Goal: Task Accomplishment & Management: Manage account settings

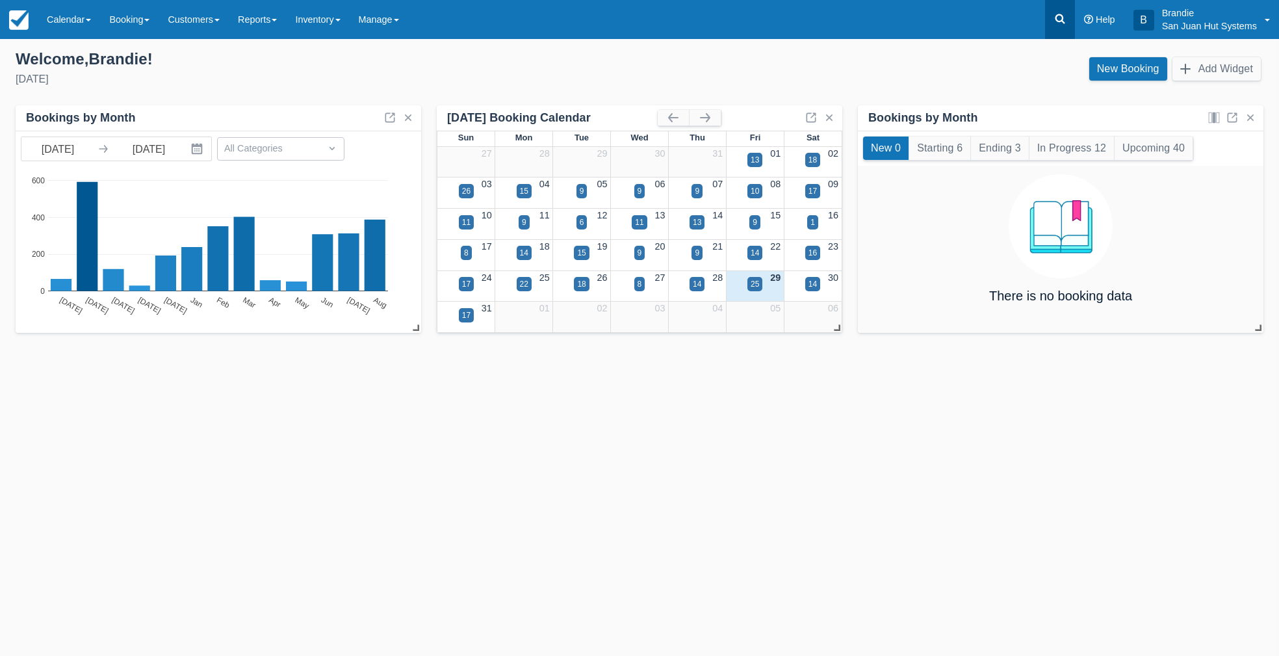
click at [1063, 18] on icon at bounding box center [1060, 18] width 13 height 13
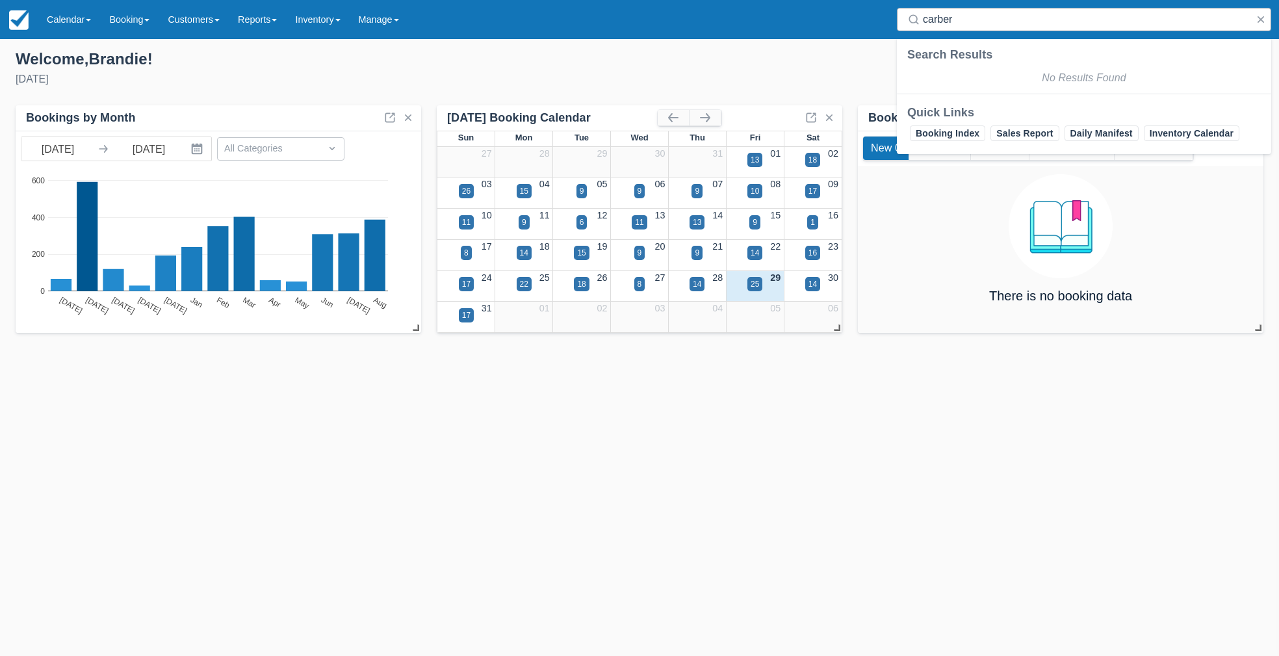
click at [1063, 19] on input "carber" at bounding box center [1087, 19] width 328 height 23
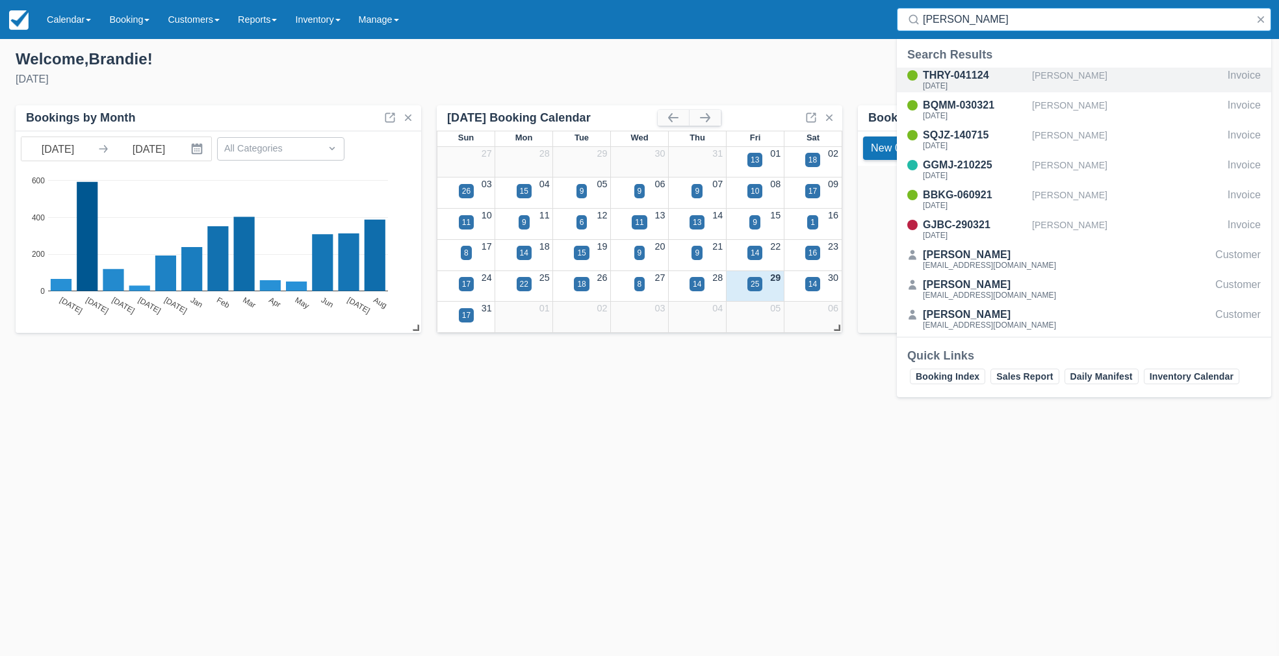
type input "carver"
click at [976, 79] on div "THRY-041124" at bounding box center [975, 76] width 104 height 16
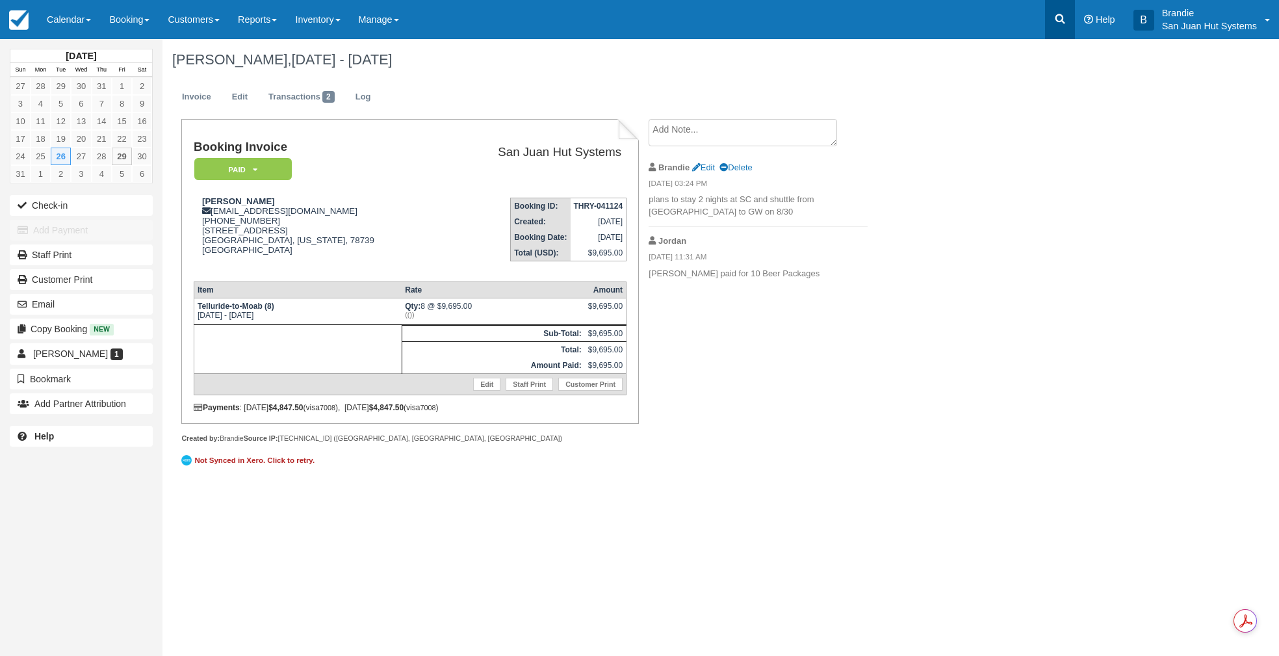
click at [1055, 14] on icon at bounding box center [1060, 18] width 13 height 13
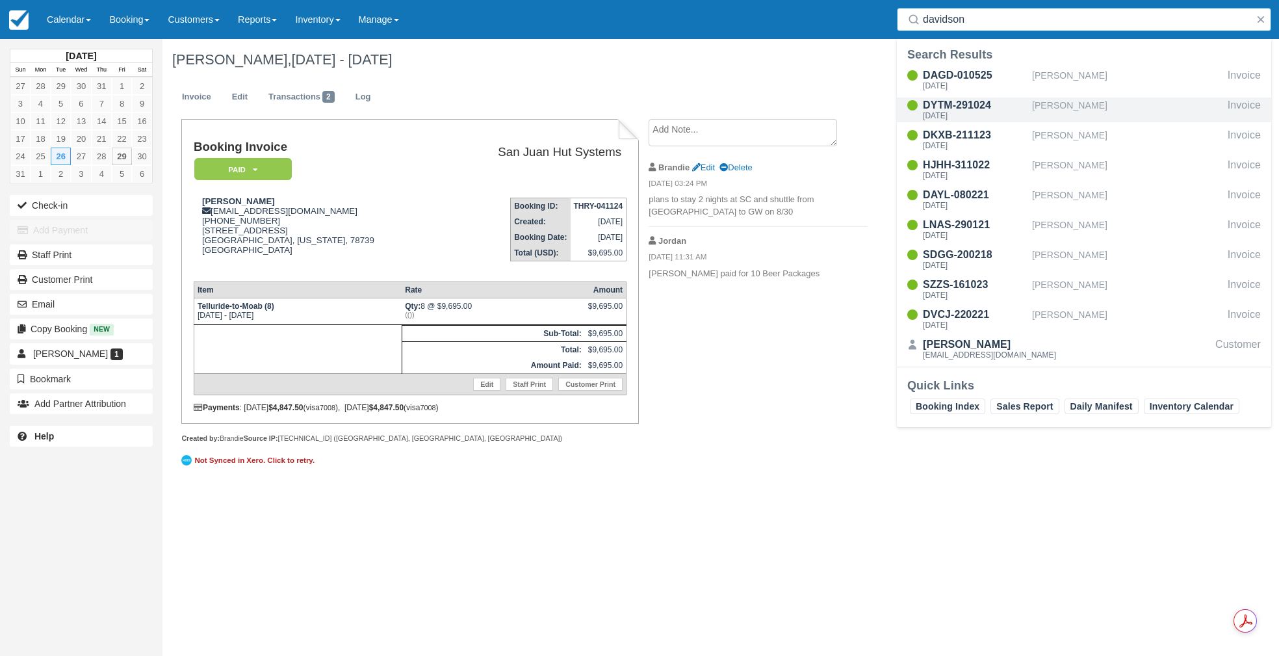
type input "davidson"
click at [967, 113] on div "Mon Aug 25 2025" at bounding box center [975, 116] width 104 height 8
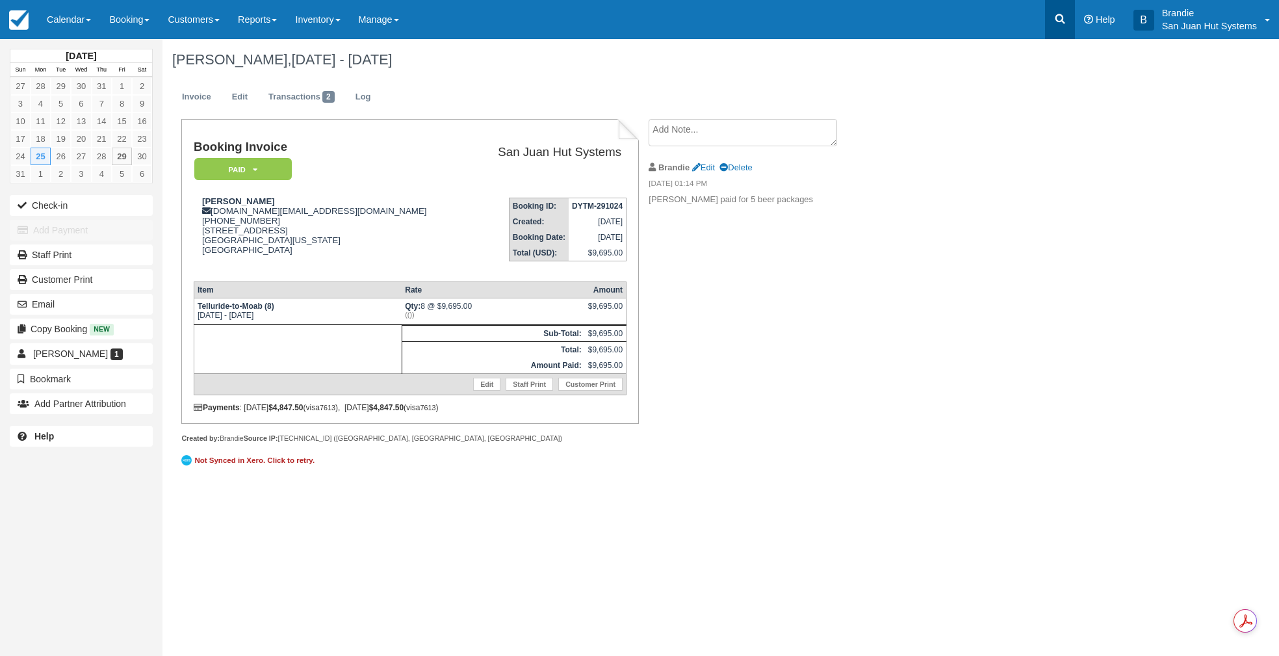
click at [1068, 25] on link at bounding box center [1060, 19] width 30 height 39
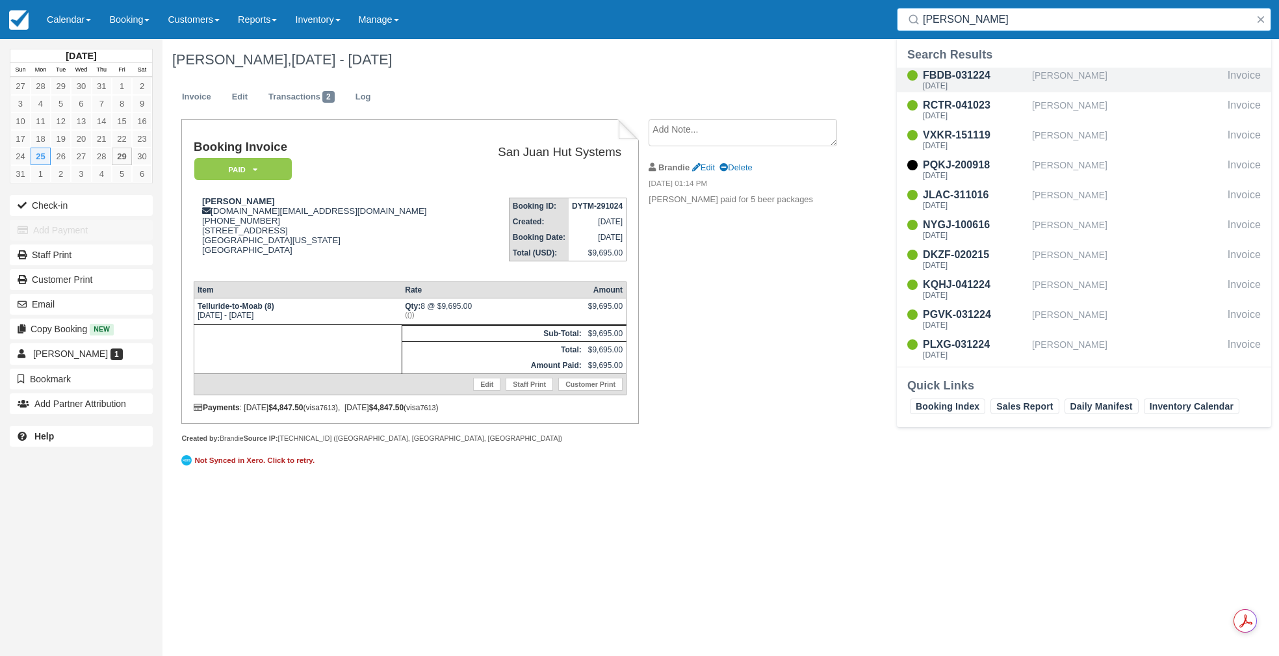
type input "goodman"
click at [948, 82] on div "Mon Sep 1 2025" at bounding box center [975, 86] width 104 height 8
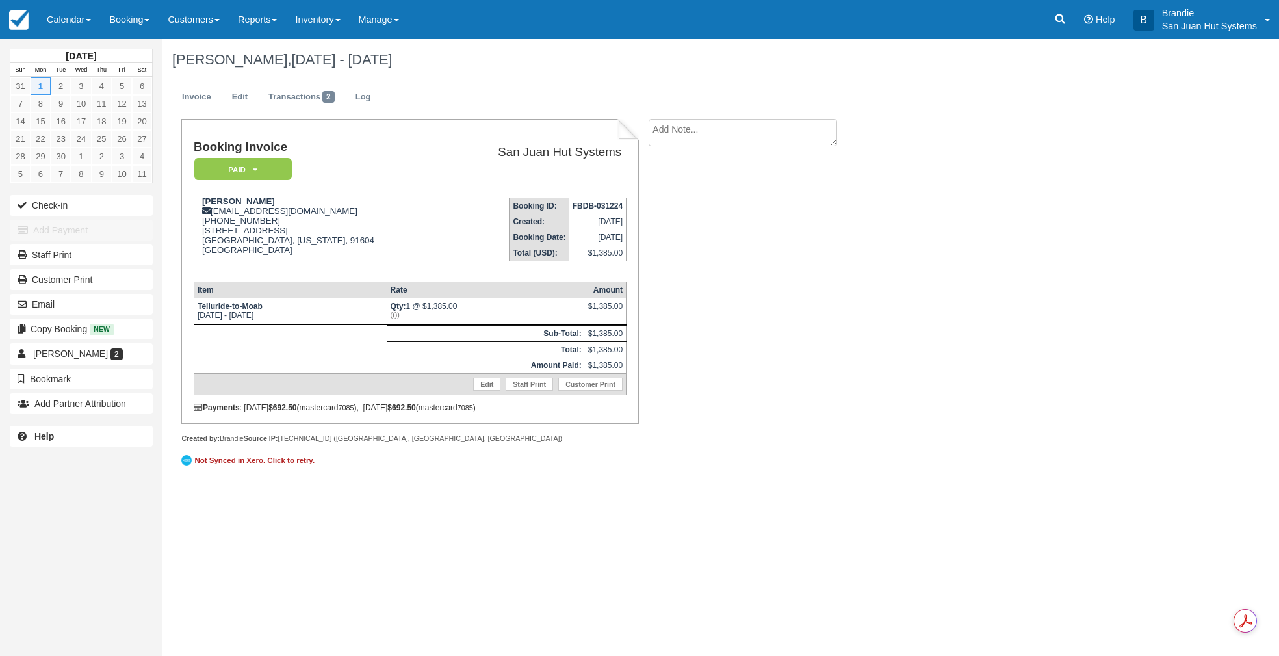
click at [764, 506] on div "September 2025 Sun Mon Tue Wed Thu Fri Sat 31 1 2 3 4 5 6 7 8 9 10 11 12 13 14 …" at bounding box center [639, 347] width 1279 height 617
click at [1065, 18] on icon at bounding box center [1060, 18] width 13 height 13
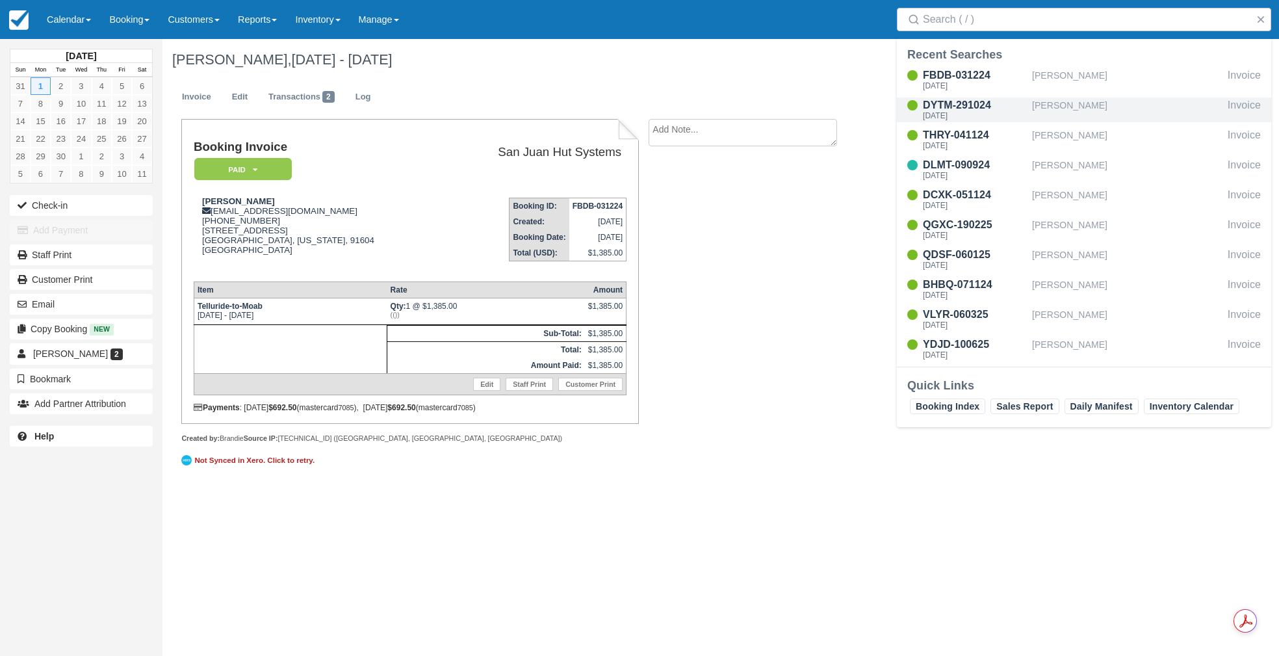
click at [944, 110] on div "DYTM-291024" at bounding box center [975, 105] width 104 height 16
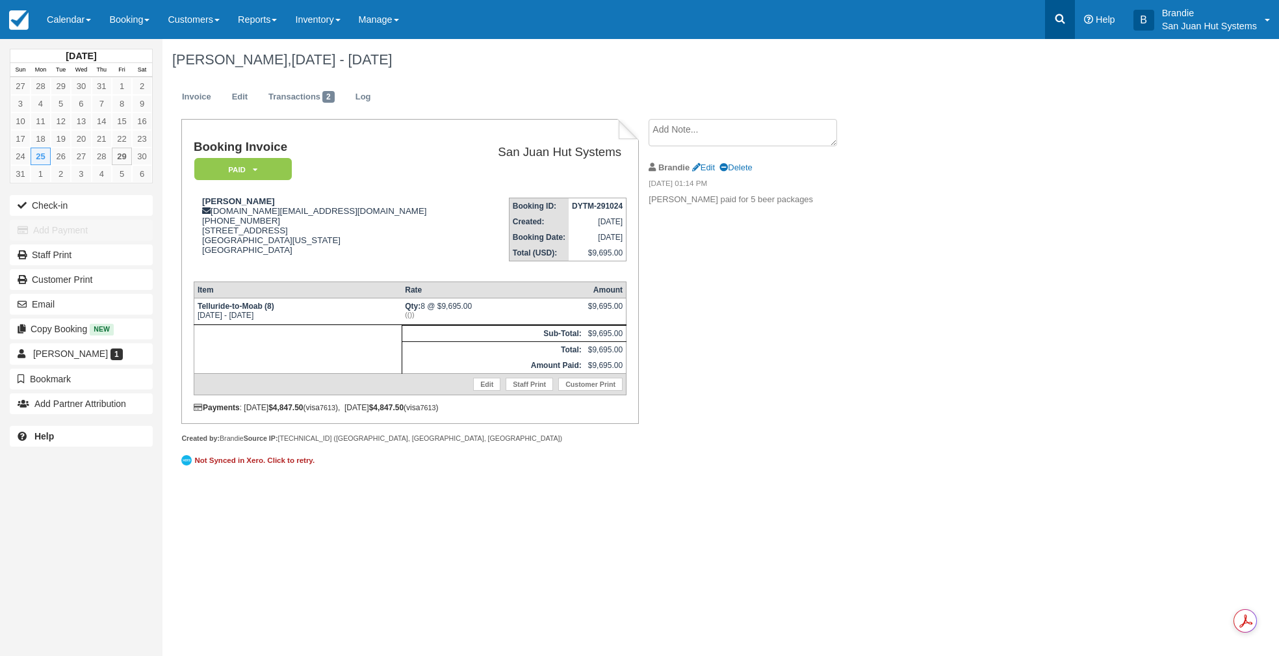
click at [1065, 21] on icon at bounding box center [1060, 18] width 13 height 13
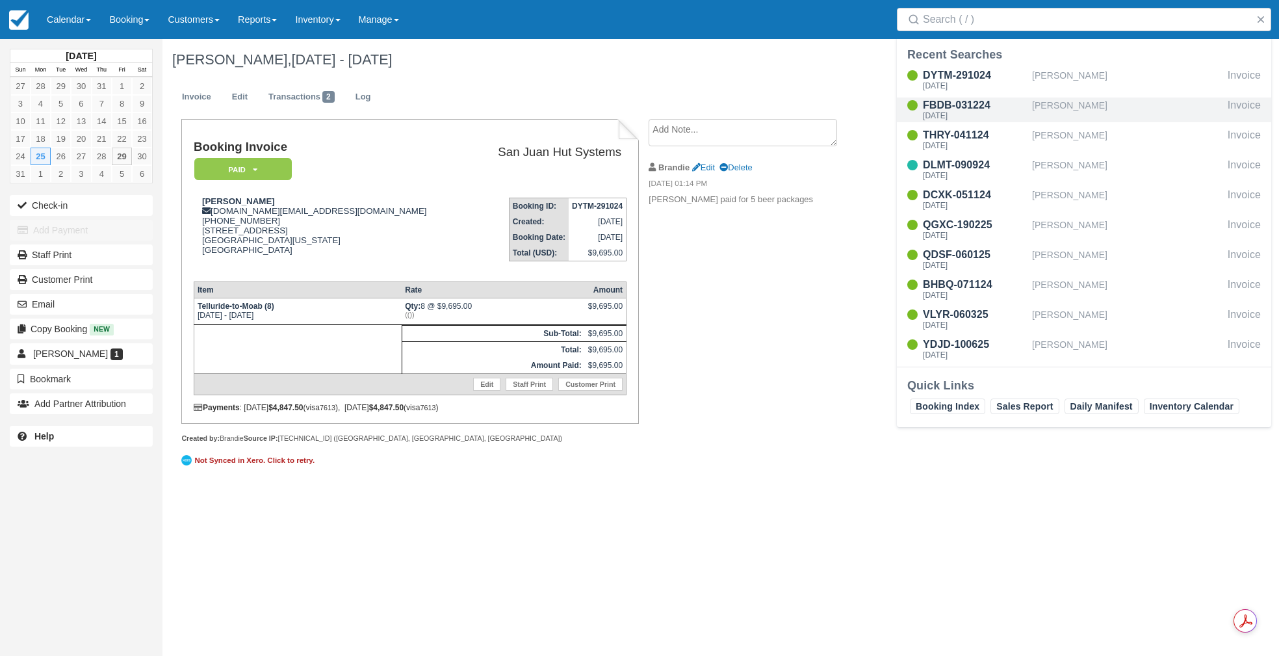
click at [1059, 111] on div "Scott Goodman" at bounding box center [1127, 109] width 190 height 25
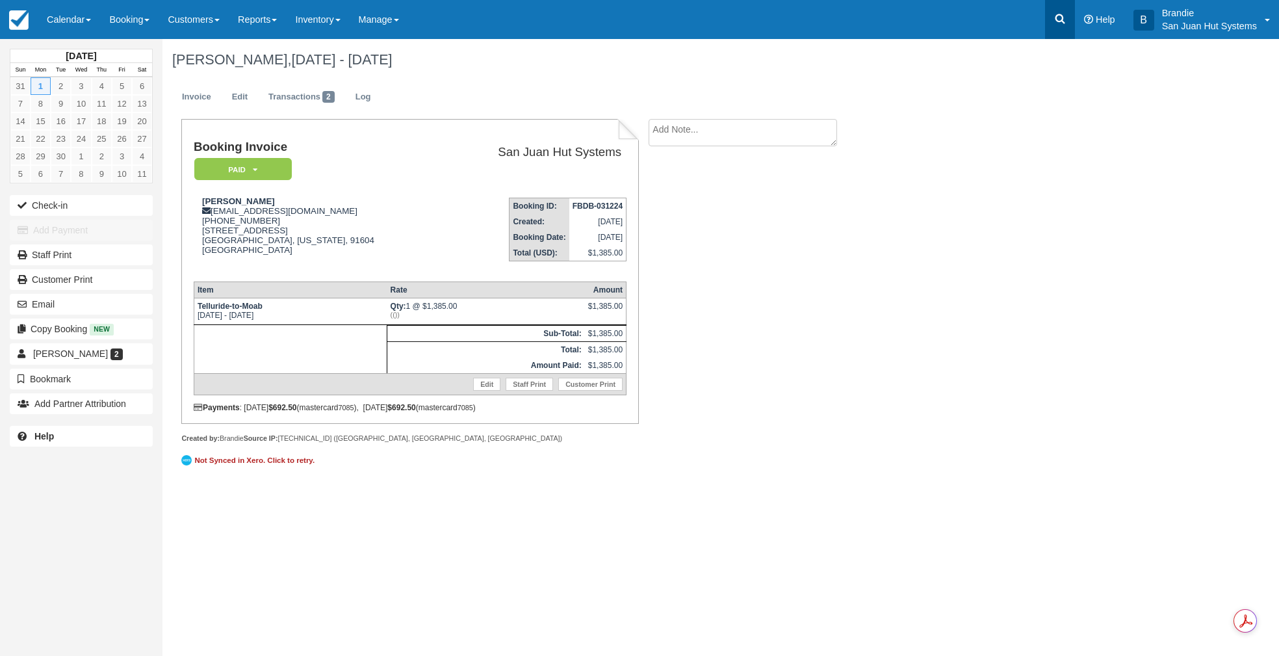
click at [1056, 8] on link at bounding box center [1060, 19] width 30 height 39
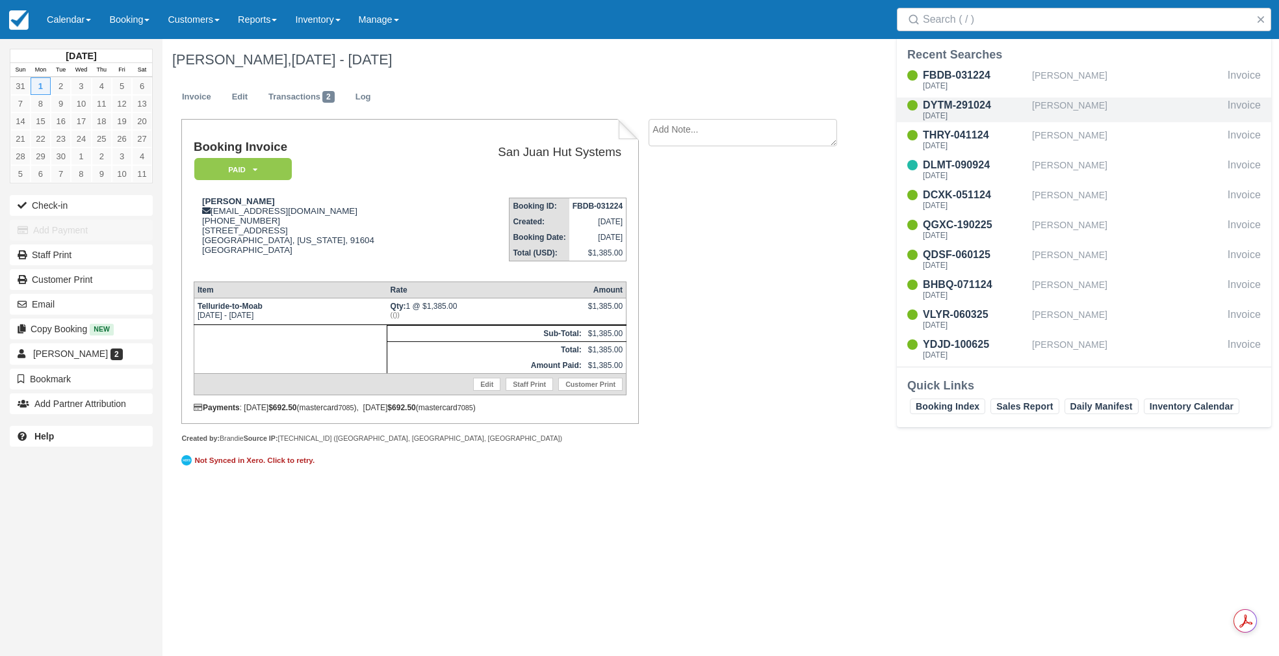
click at [970, 109] on div "DYTM-291024" at bounding box center [975, 105] width 104 height 16
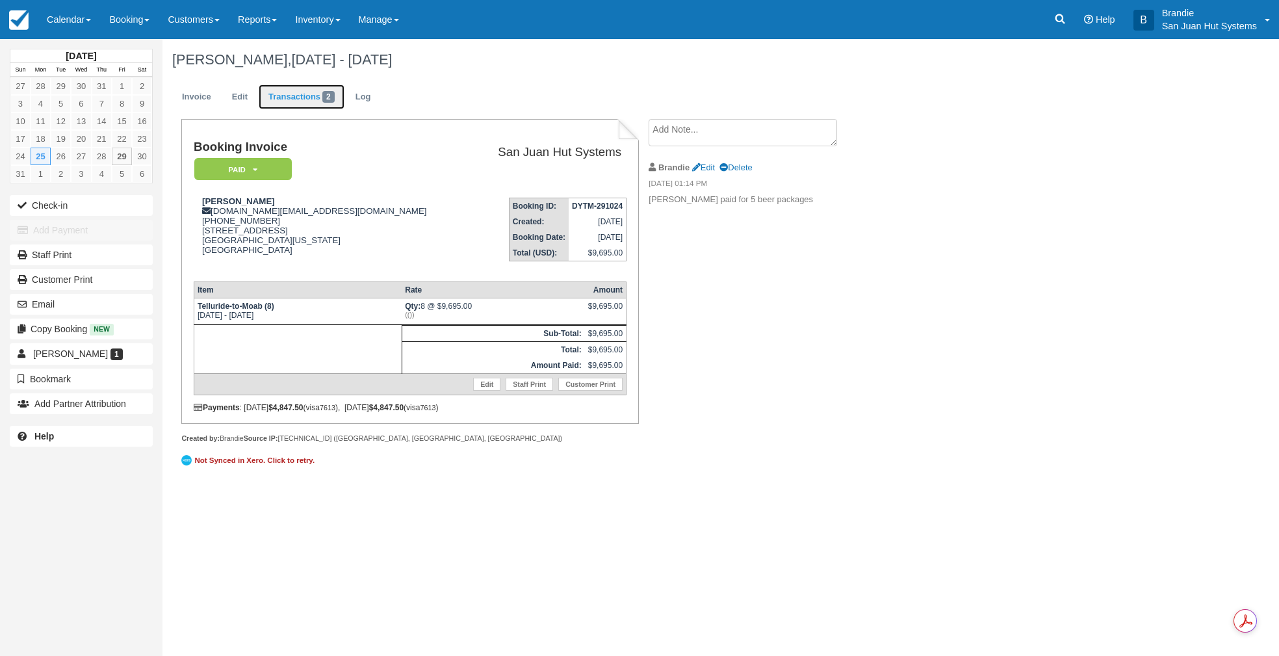
click at [287, 94] on link "Transactions 2" at bounding box center [302, 96] width 86 height 25
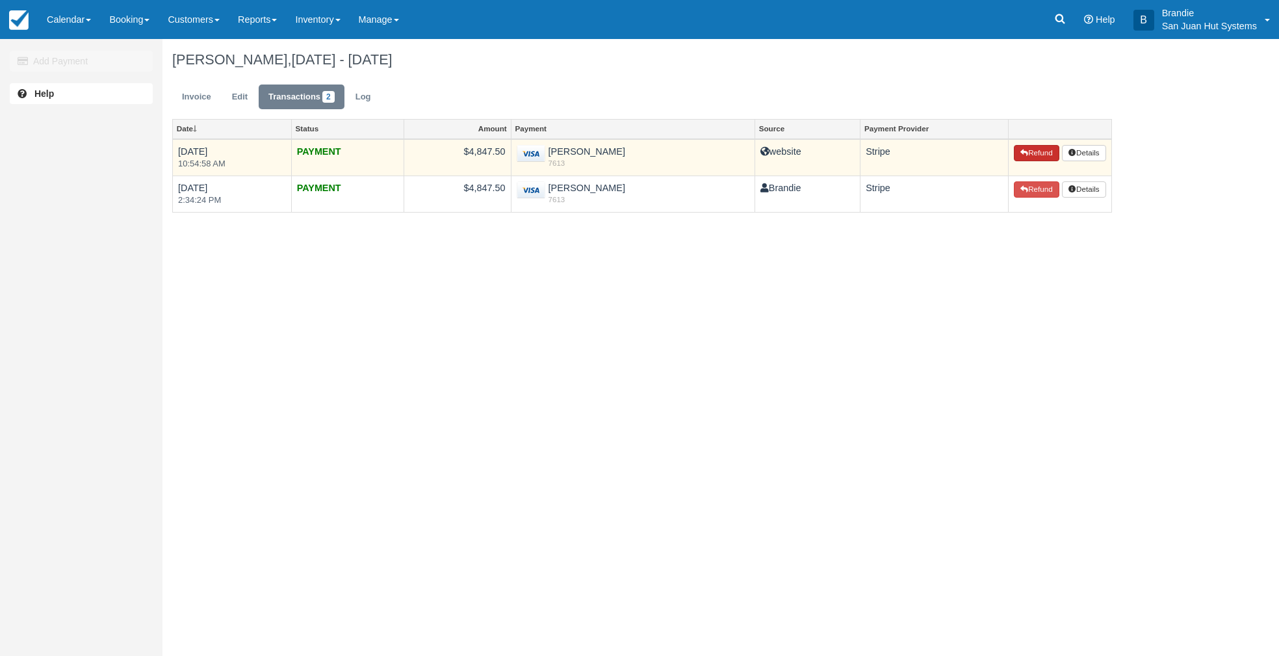
click at [1038, 156] on button "Refund" at bounding box center [1036, 153] width 45 height 17
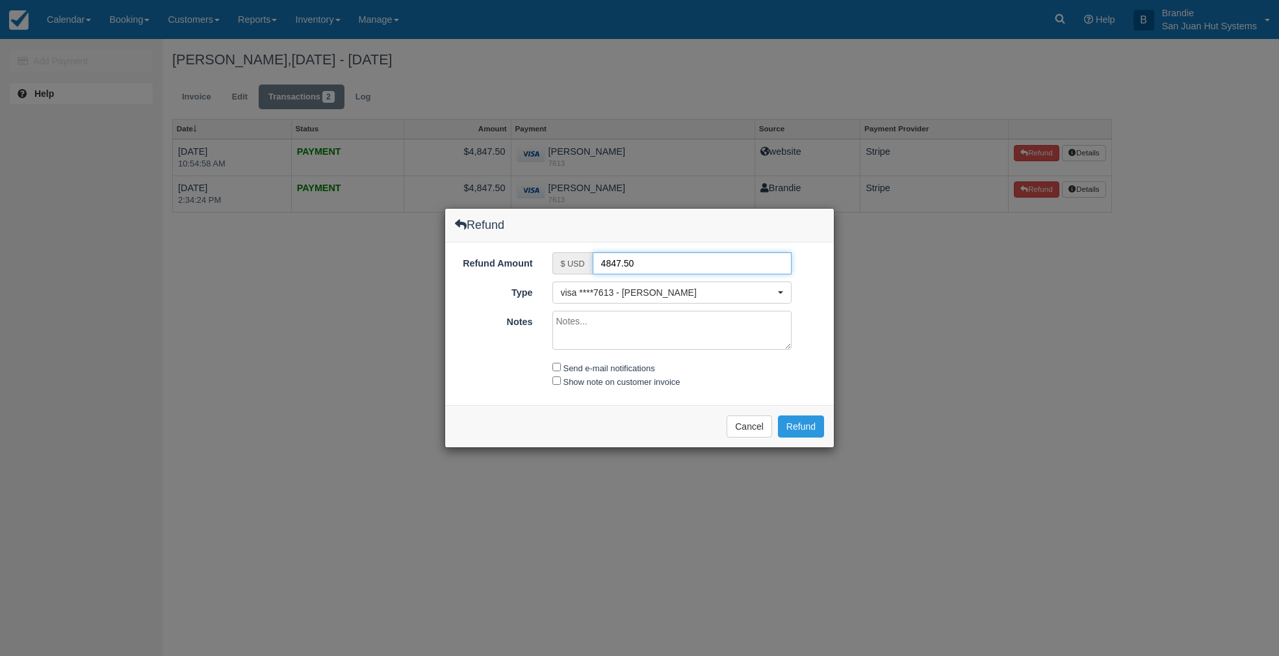
drag, startPoint x: 655, startPoint y: 255, endPoint x: 571, endPoint y: 255, distance: 84.5
click at [571, 255] on div "$ USD 4847.50" at bounding box center [672, 263] width 240 height 22
type input "700.00"
click at [559, 369] on input "Send e-mail notifications" at bounding box center [556, 367] width 8 height 8
checkbox input "true"
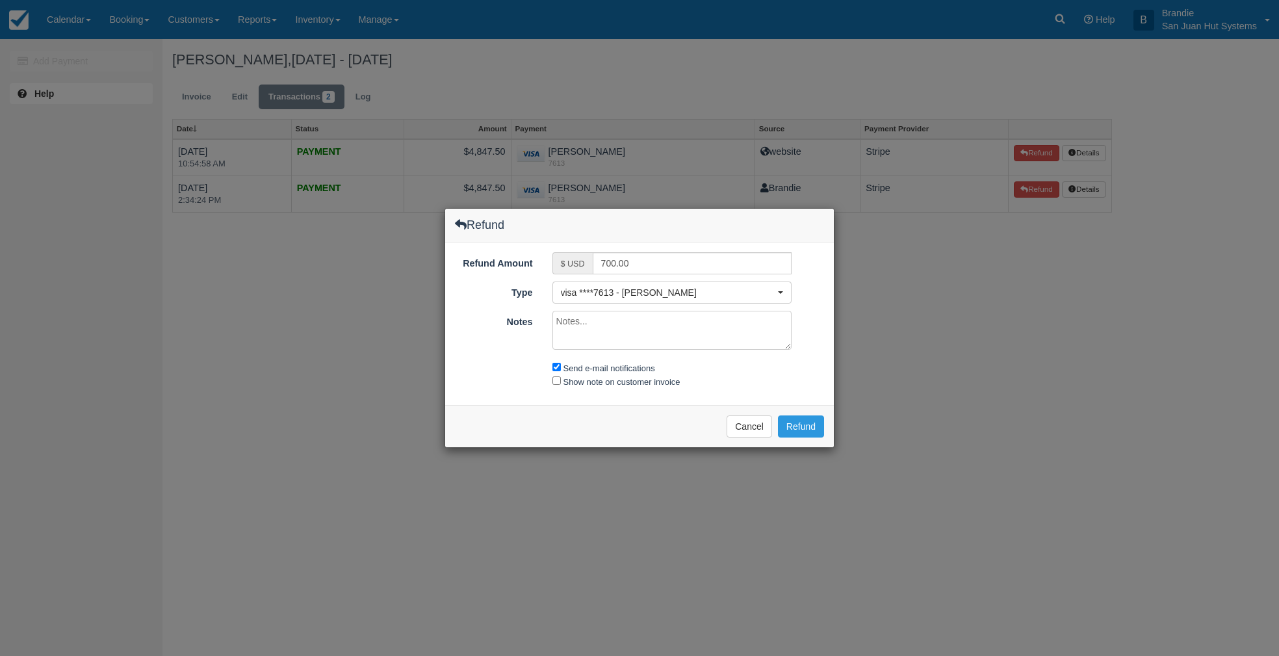
click at [607, 328] on textarea "Notes" at bounding box center [672, 330] width 240 height 39
drag, startPoint x: 706, startPoint y: 320, endPoint x: 777, endPoint y: 319, distance: 71.5
click at [706, 321] on textarea "For the closure of Graham Ranch Hut. Please keep in mind that refunds could tak…" at bounding box center [672, 330] width 240 height 39
type textarea "For the closure of Graham Ranch Hut due to the Turner Gulch Fire. Please keep i…"
click at [813, 424] on button "Refund" at bounding box center [801, 426] width 46 height 22
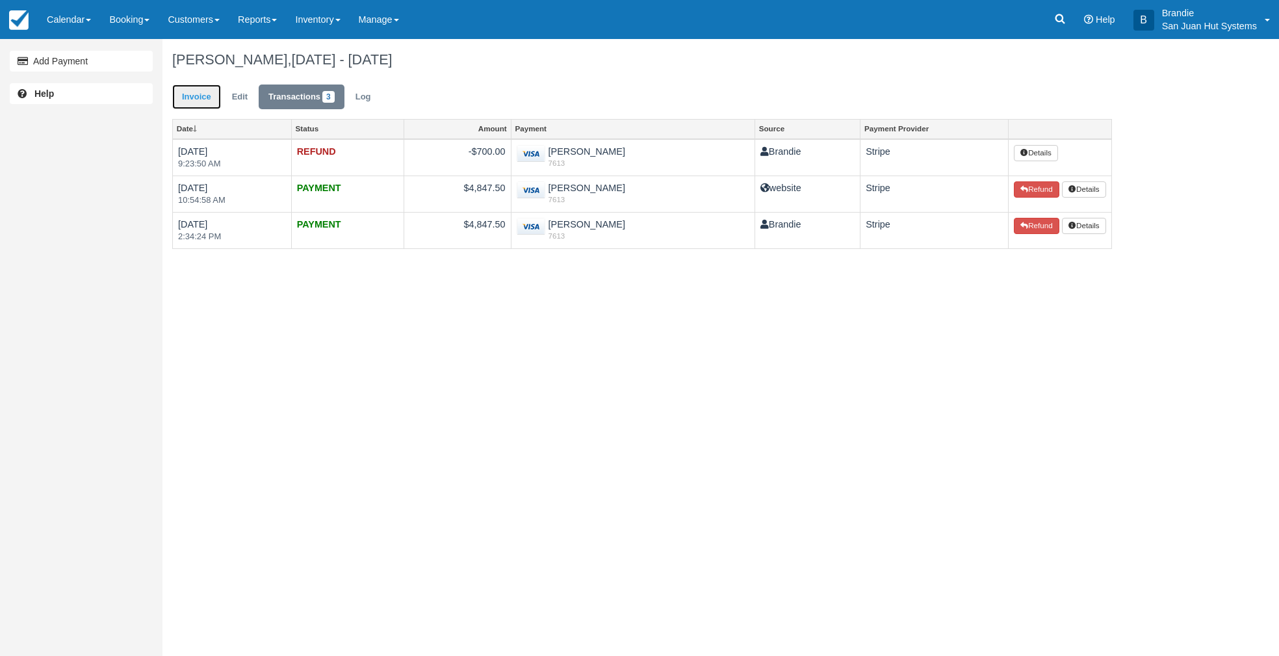
click at [202, 93] on link "Invoice" at bounding box center [196, 96] width 49 height 25
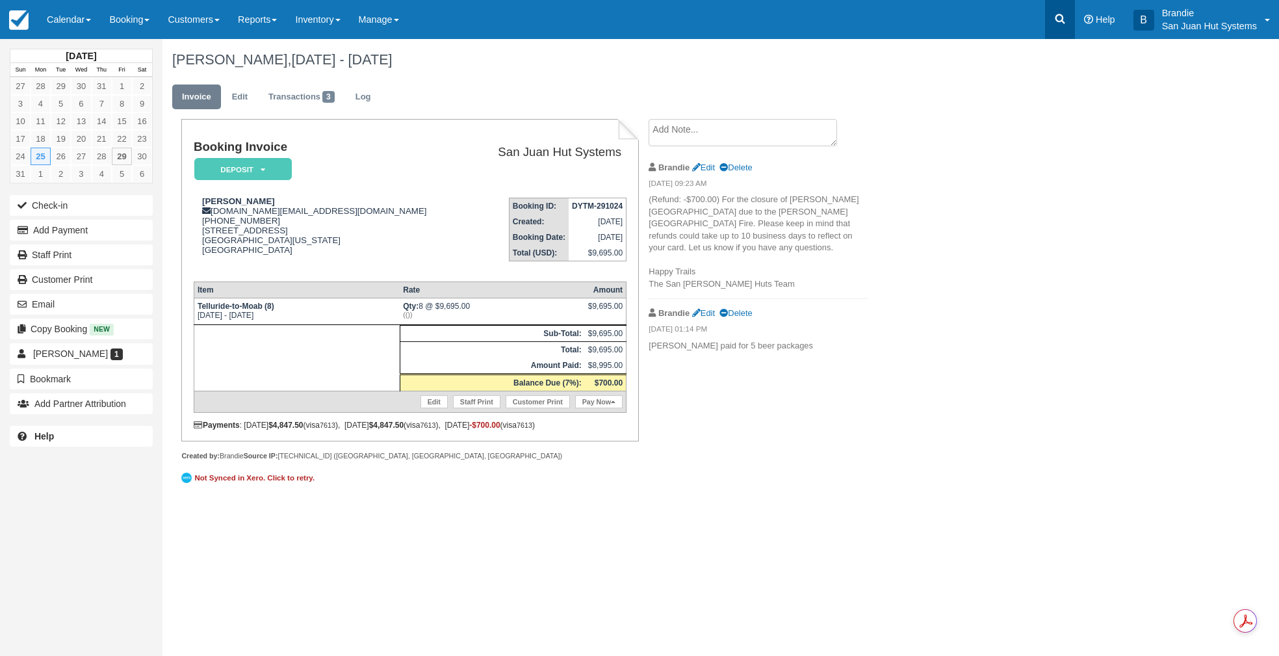
click at [1065, 27] on link at bounding box center [1060, 19] width 30 height 39
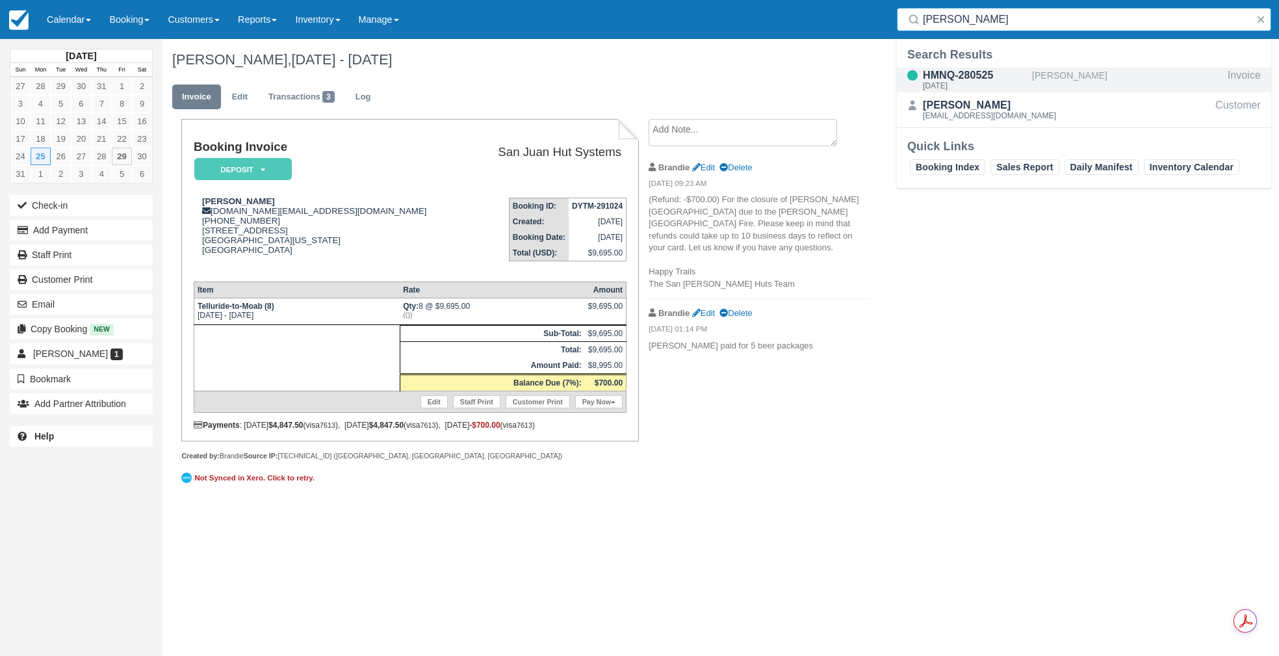
type input "Markley"
drag, startPoint x: 950, startPoint y: 76, endPoint x: 951, endPoint y: 86, distance: 10.5
click at [950, 77] on div "HMNQ-280525" at bounding box center [975, 76] width 104 height 16
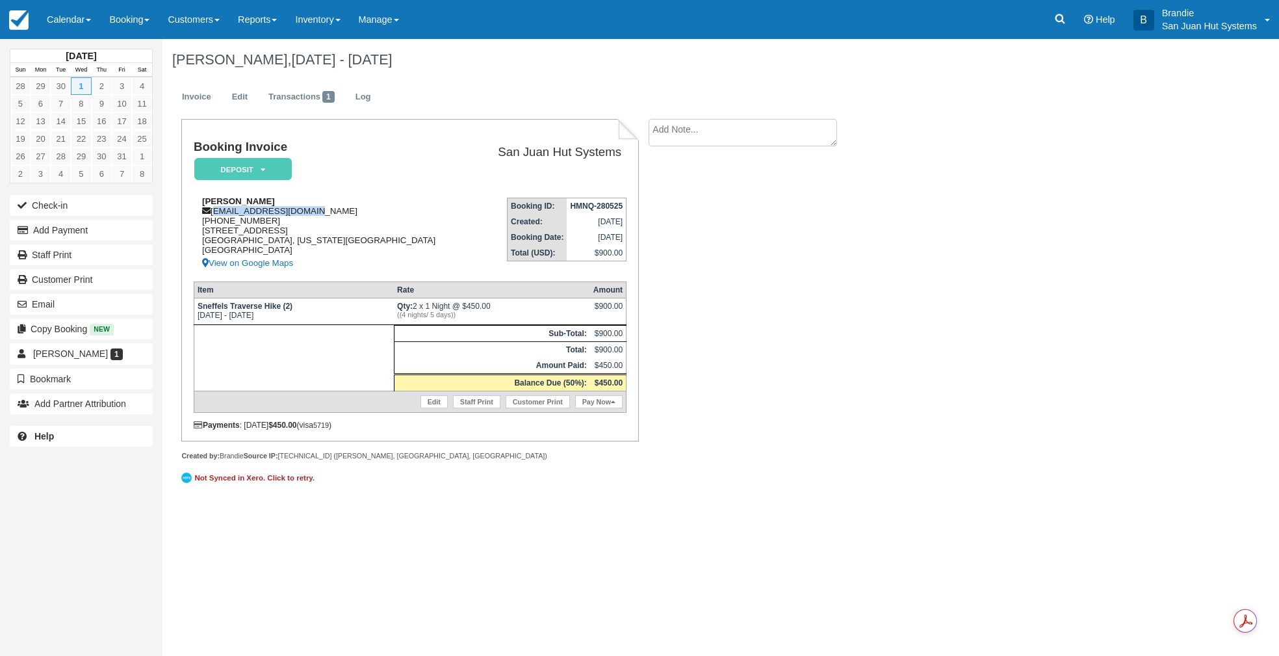
drag, startPoint x: 214, startPoint y: 214, endPoint x: 294, endPoint y: 212, distance: 80.6
click at [313, 214] on div "Kaitlyn Markley kaitmarkley@gmail.com 1 (720) 233-4361 6547 A 5th Ave NE Seattl…" at bounding box center [333, 233] width 279 height 75
copy div "kaitmarkley@gmail.com"
click at [1057, 24] on icon at bounding box center [1060, 18] width 13 height 13
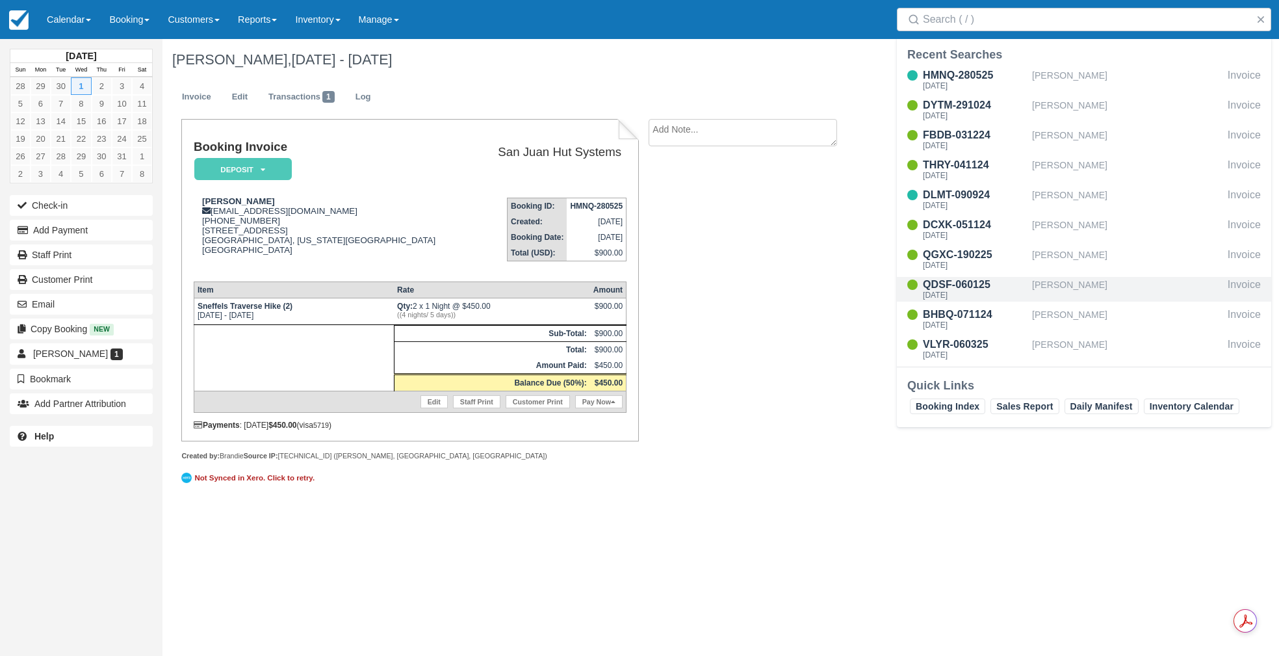
click at [1070, 285] on div "[PERSON_NAME]" at bounding box center [1127, 289] width 190 height 25
